Goal: Transaction & Acquisition: Purchase product/service

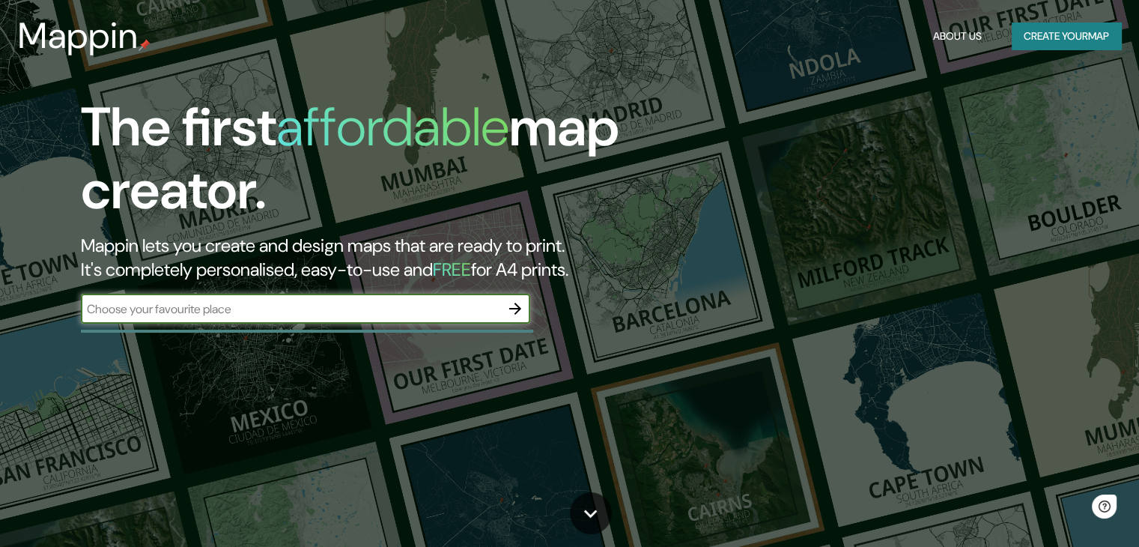
click at [324, 309] on input "text" at bounding box center [290, 308] width 419 height 17
type input "MERIDA YUCATAN"
click at [512, 306] on icon "button" at bounding box center [515, 309] width 18 height 18
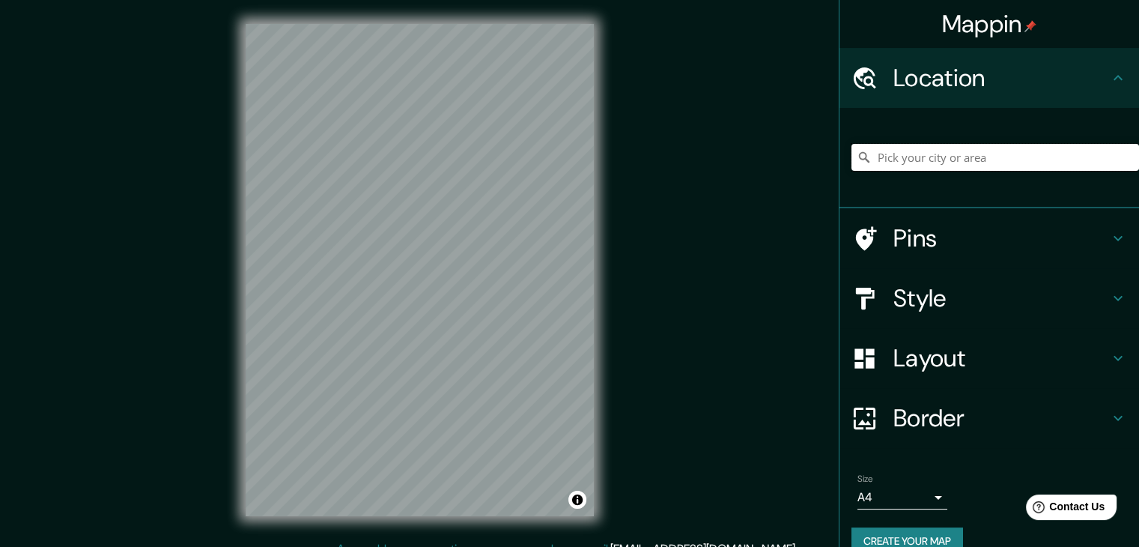
click at [938, 155] on input "Pick your city or area" at bounding box center [996, 157] width 288 height 27
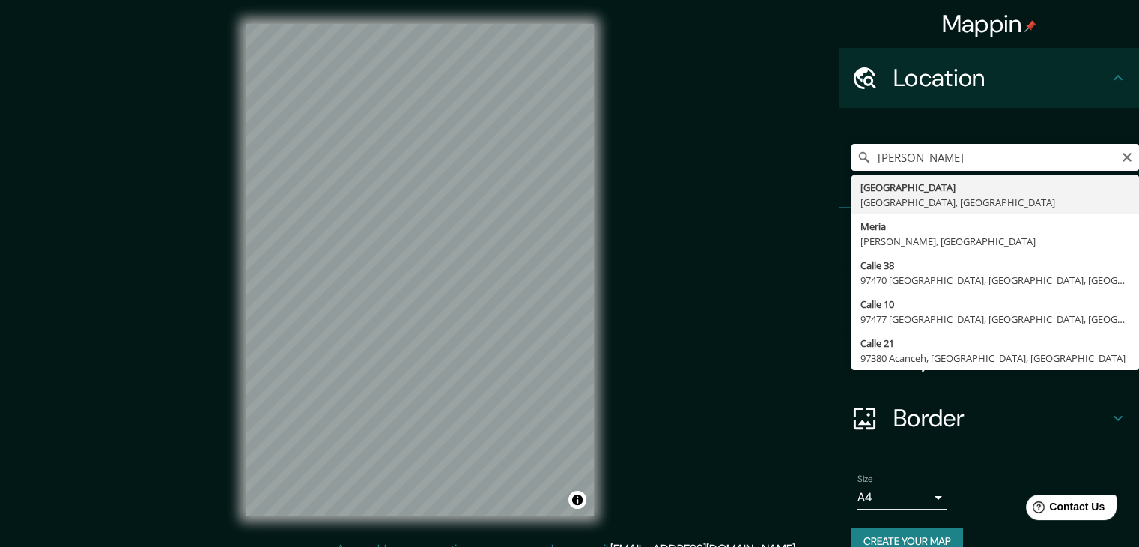
type input "[GEOGRAPHIC_DATA], [GEOGRAPHIC_DATA], [GEOGRAPHIC_DATA]"
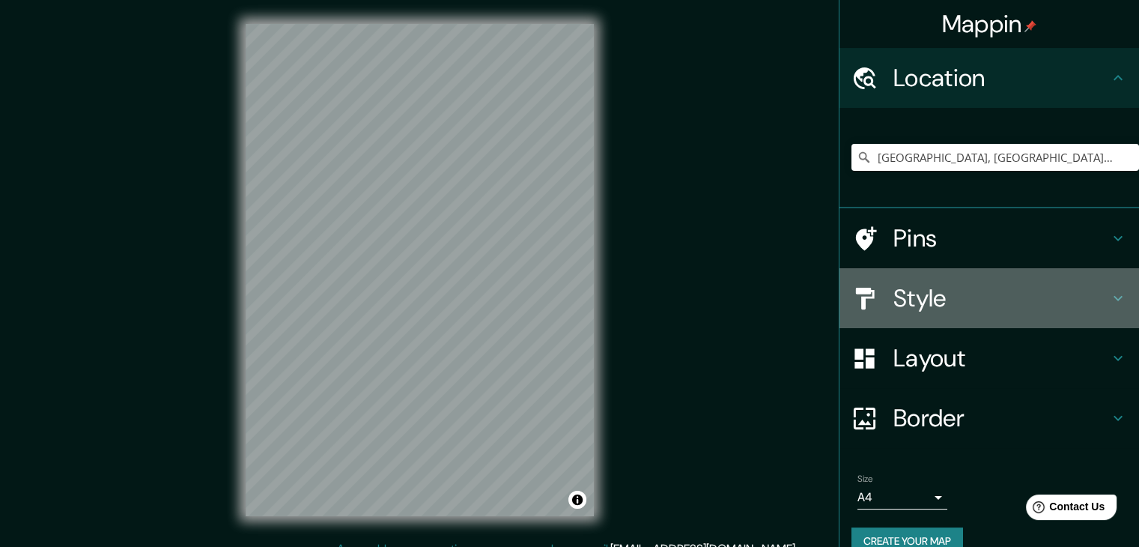
click at [930, 311] on h4 "Style" at bounding box center [1002, 298] width 216 height 30
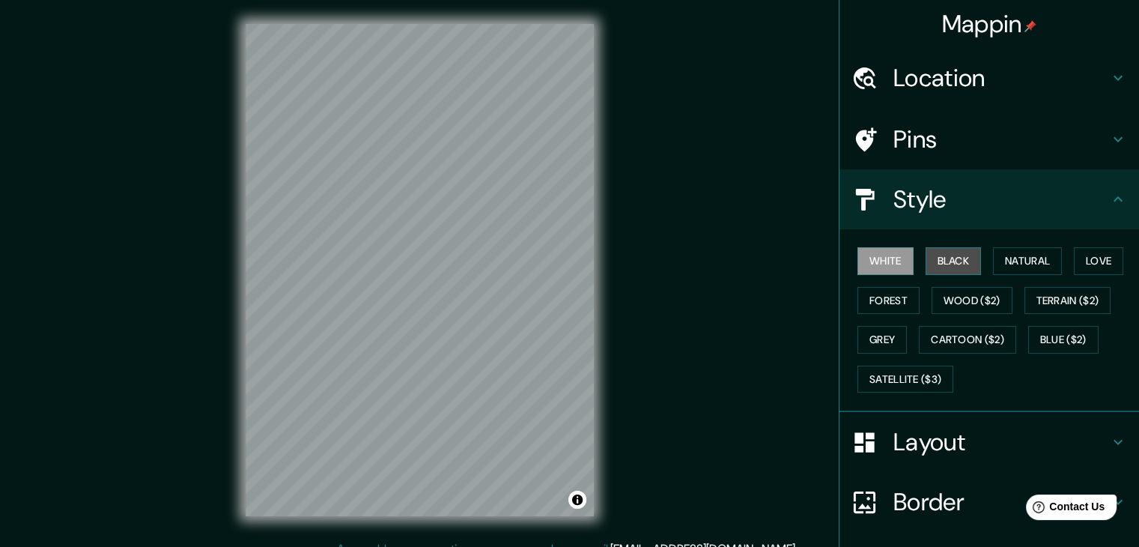
click at [955, 261] on button "Black" at bounding box center [954, 261] width 56 height 28
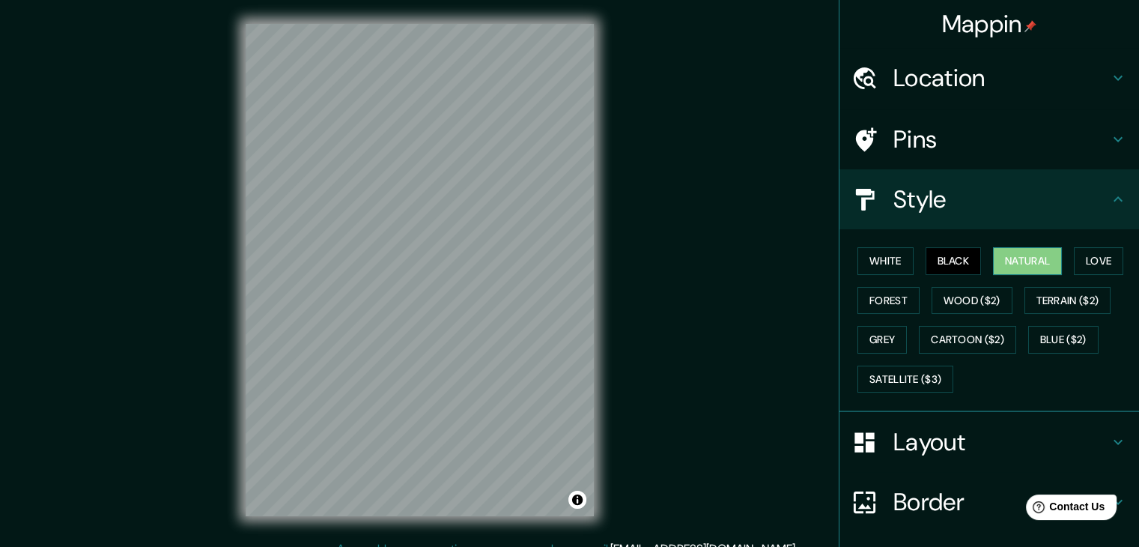
click at [1043, 261] on button "Natural" at bounding box center [1027, 261] width 69 height 28
click at [1046, 291] on button "Terrain ($2)" at bounding box center [1068, 301] width 87 height 28
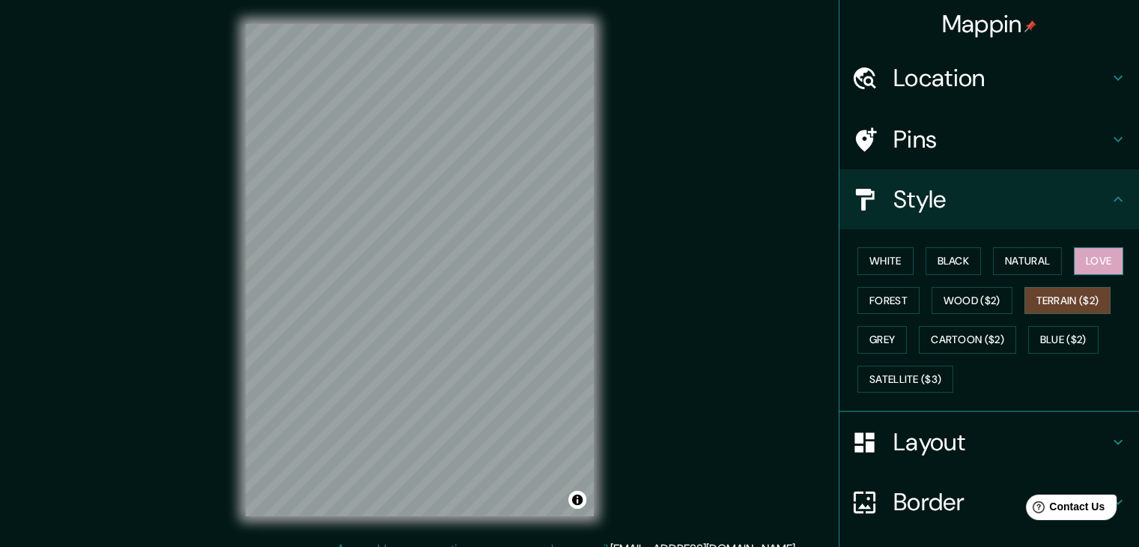
click at [1074, 270] on button "Love" at bounding box center [1098, 261] width 49 height 28
click at [1055, 345] on button "Blue ($2)" at bounding box center [1063, 340] width 70 height 28
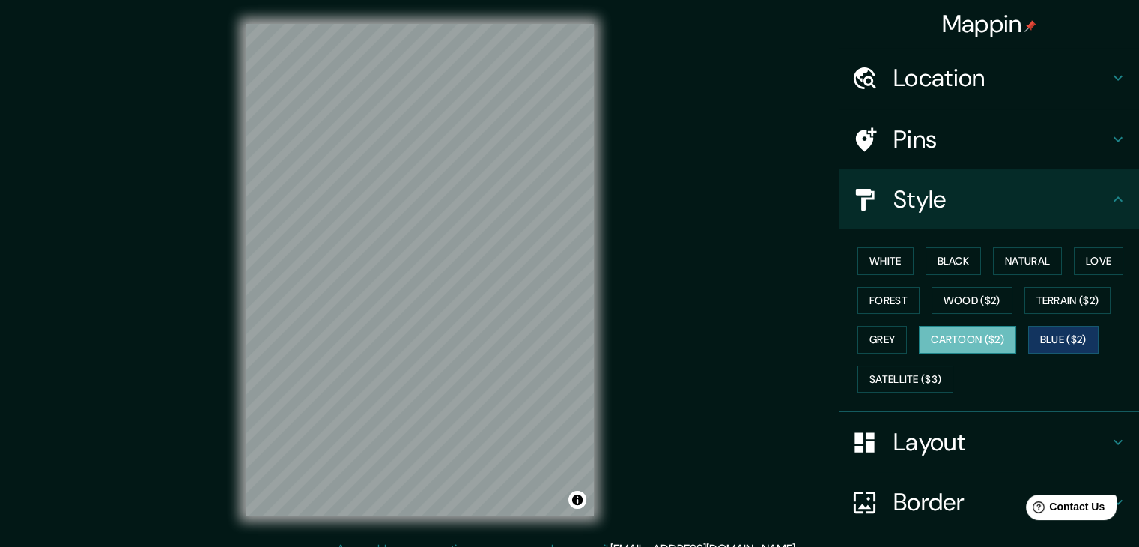
click at [971, 329] on button "Cartoon ($2)" at bounding box center [967, 340] width 97 height 28
click at [938, 372] on button "Satellite ($3)" at bounding box center [906, 380] width 96 height 28
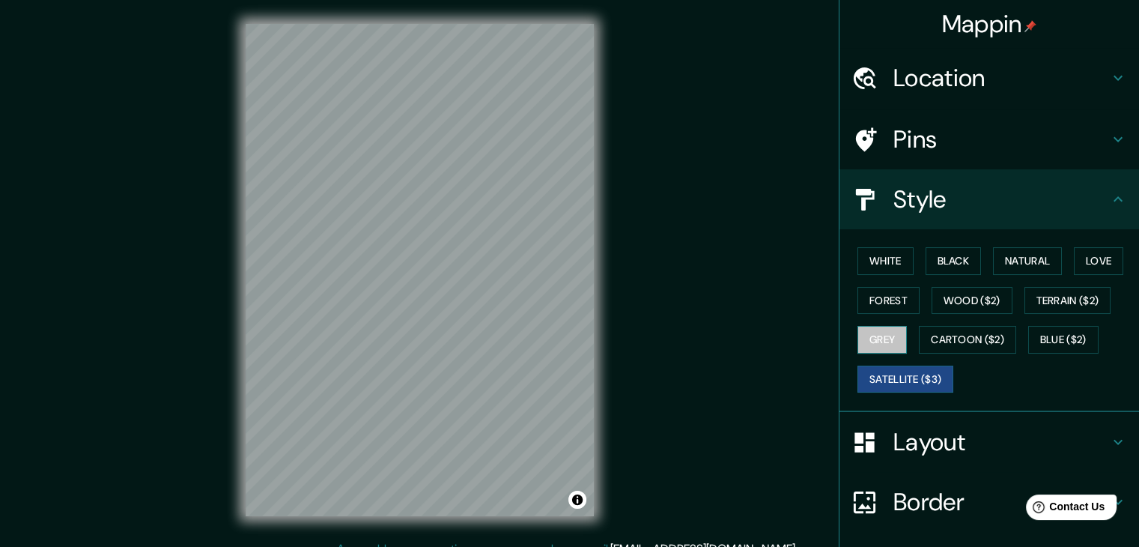
click at [858, 336] on button "Grey" at bounding box center [882, 340] width 49 height 28
click at [881, 314] on div "White Black Natural Love Forest Wood ($2) Terrain ($2) Grey Cartoon ($2) Blue (…" at bounding box center [996, 319] width 288 height 157
click at [886, 300] on button "Forest" at bounding box center [889, 301] width 62 height 28
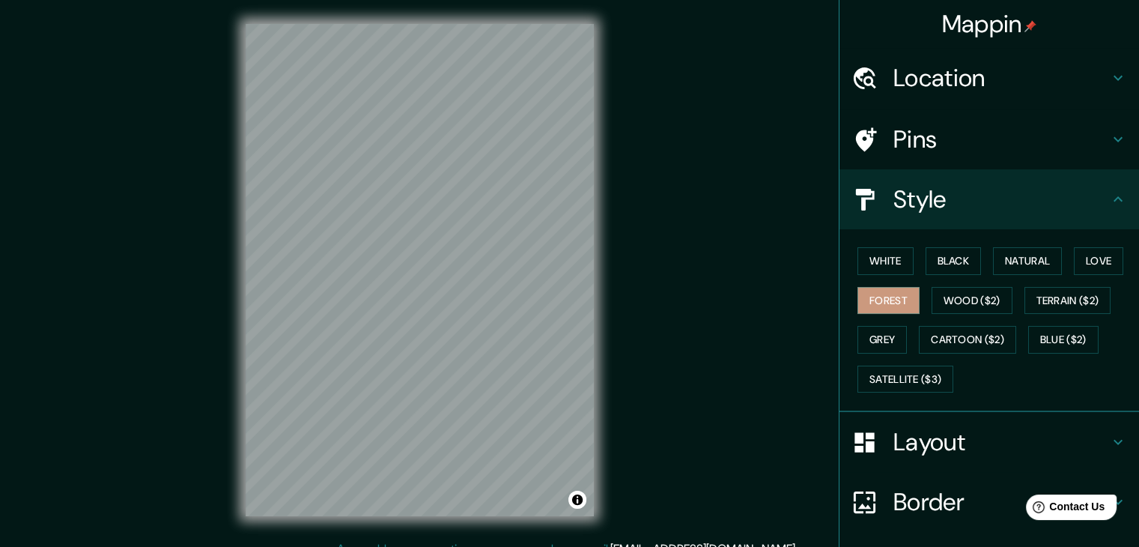
click at [914, 437] on h4 "Layout" at bounding box center [1002, 442] width 216 height 30
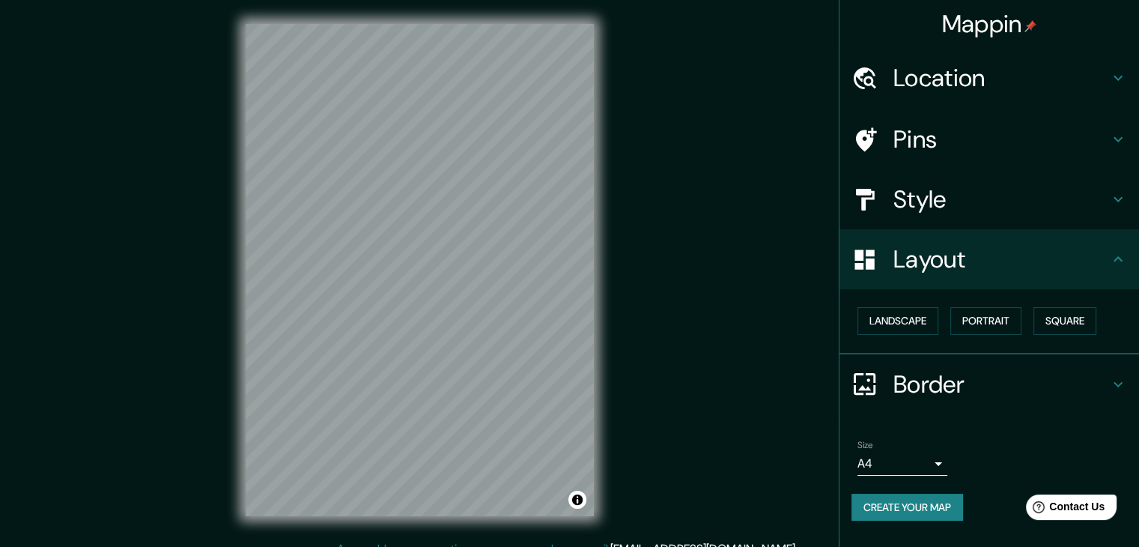
click at [986, 213] on div "Style" at bounding box center [990, 199] width 300 height 60
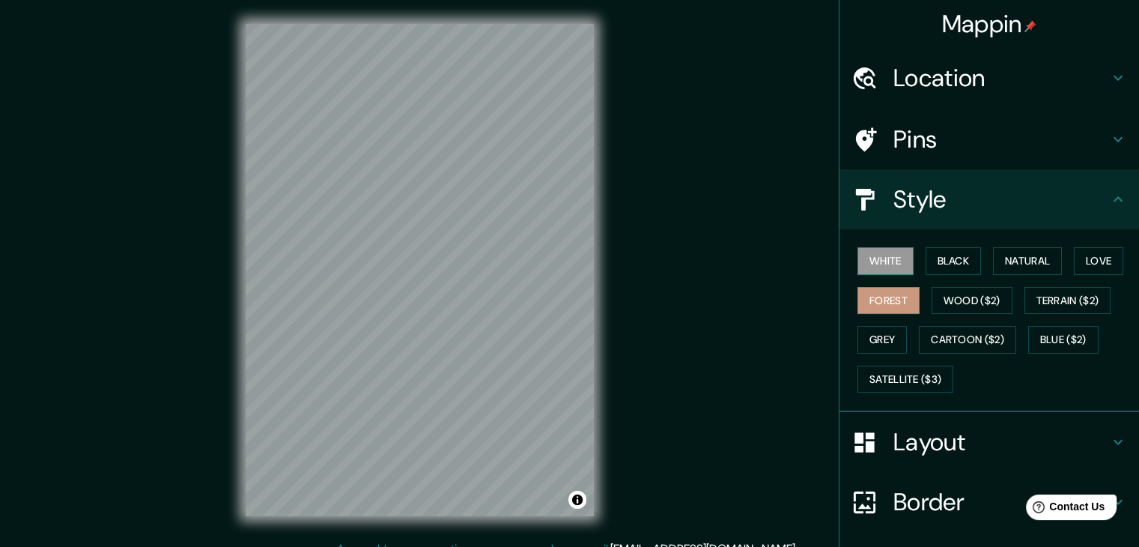
click at [893, 265] on button "White" at bounding box center [886, 261] width 56 height 28
click at [995, 297] on button "Wood ($2)" at bounding box center [972, 301] width 81 height 28
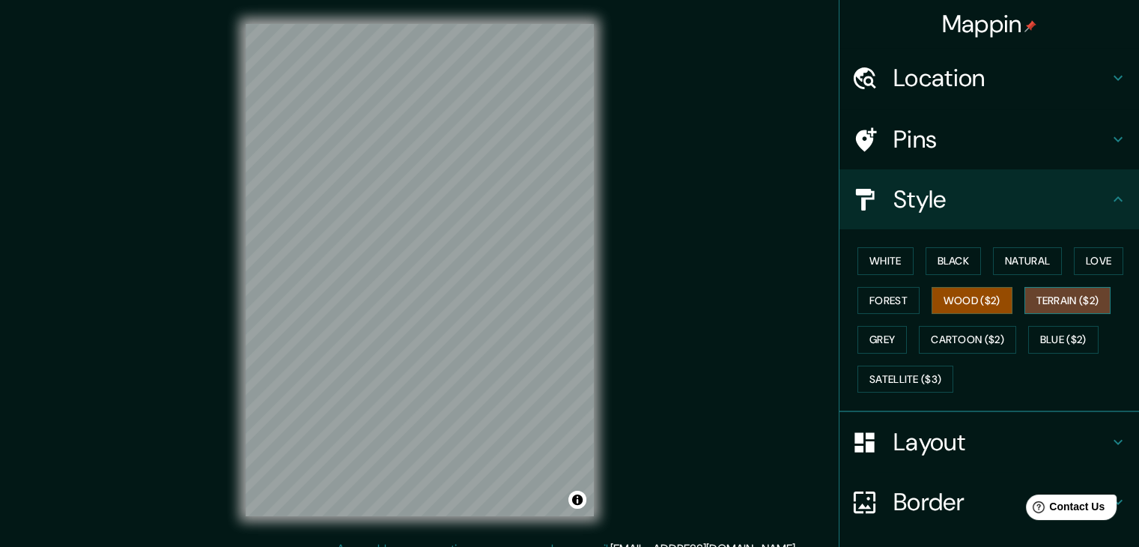
click at [1049, 291] on button "Terrain ($2)" at bounding box center [1068, 301] width 87 height 28
click at [1066, 261] on div "White Black Natural Love Forest Wood ($2) Terrain ($2) Grey Cartoon ($2) Blue (…" at bounding box center [996, 319] width 288 height 157
click at [1078, 261] on button "Love" at bounding box center [1098, 261] width 49 height 28
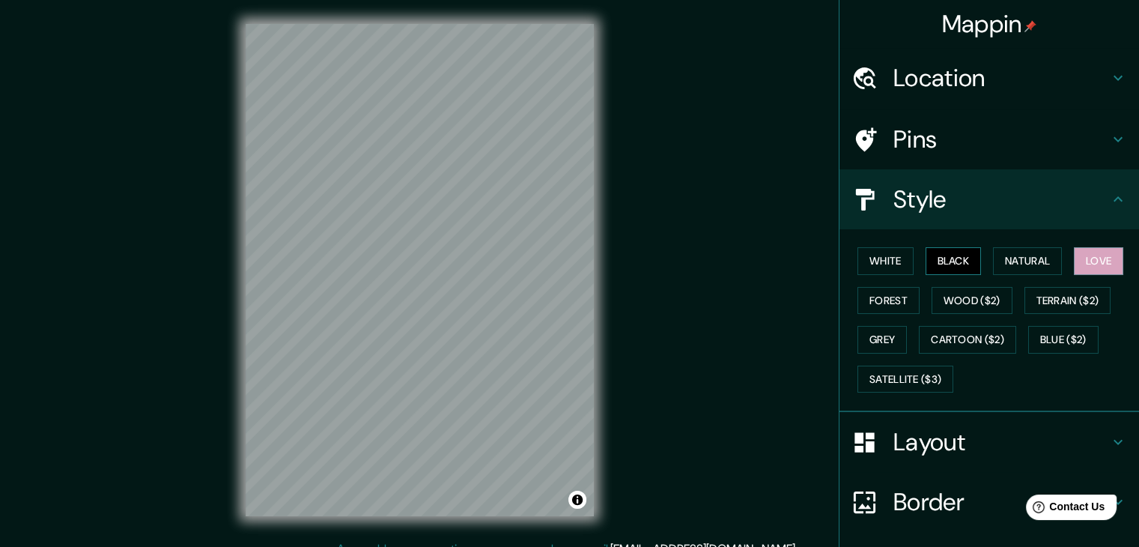
click at [926, 264] on button "Black" at bounding box center [954, 261] width 56 height 28
click at [899, 303] on button "Forest" at bounding box center [889, 301] width 62 height 28
click at [1053, 276] on div "White Black Natural Love Forest Wood ($2) Terrain ($2) Grey Cartoon ($2) Blue (…" at bounding box center [996, 319] width 288 height 157
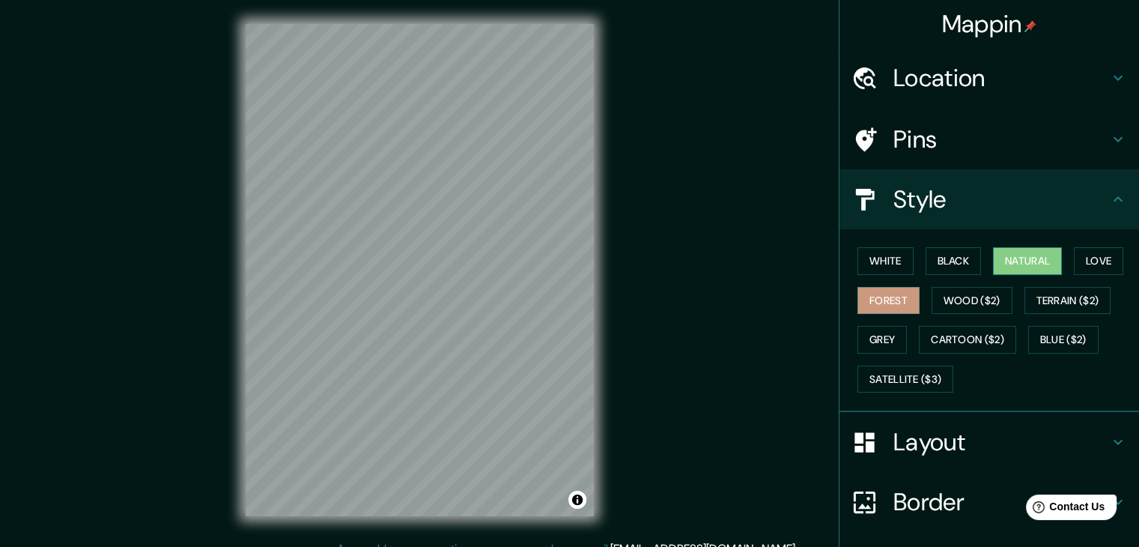
click at [1031, 258] on button "Natural" at bounding box center [1027, 261] width 69 height 28
click at [898, 345] on div "White Black Natural Love Forest Wood ($2) Terrain ($2) Grey Cartoon ($2) Blue (…" at bounding box center [996, 319] width 288 height 157
click at [897, 345] on button "Grey" at bounding box center [882, 340] width 49 height 28
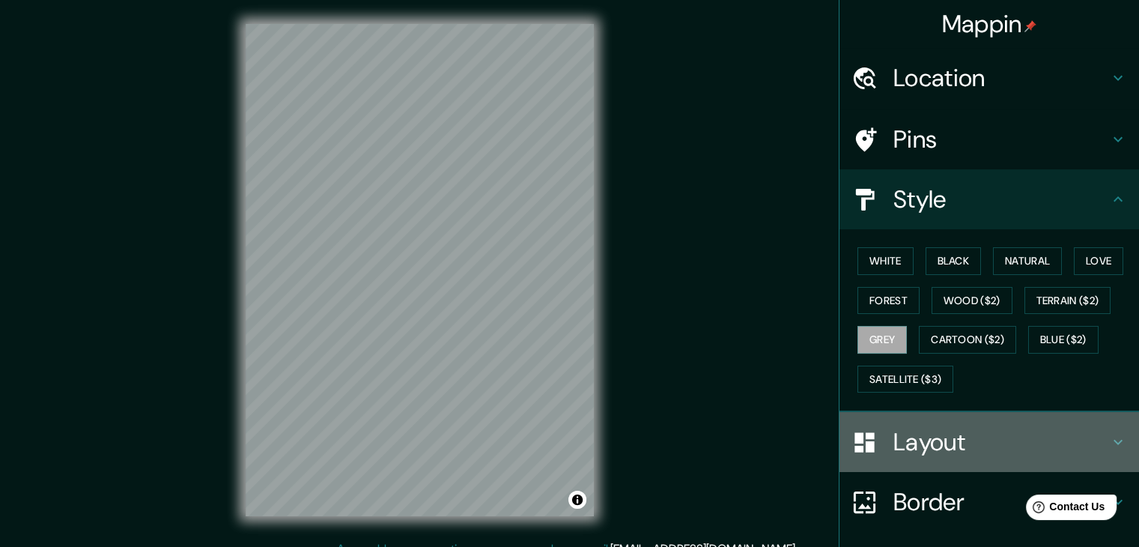
click at [933, 427] on h4 "Layout" at bounding box center [1002, 442] width 216 height 30
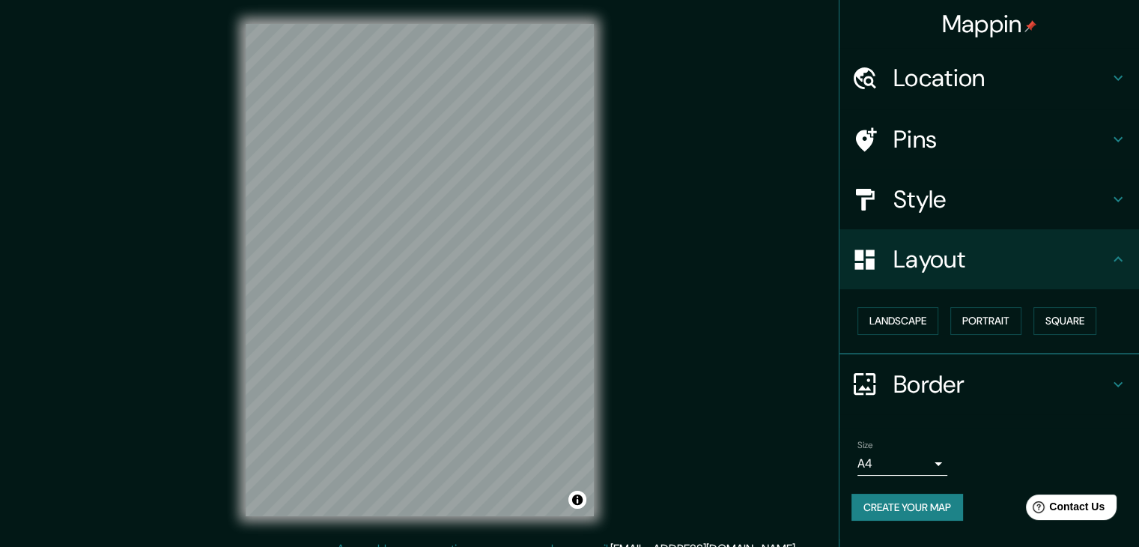
scroll to position [17, 0]
